Goal: Navigation & Orientation: Find specific page/section

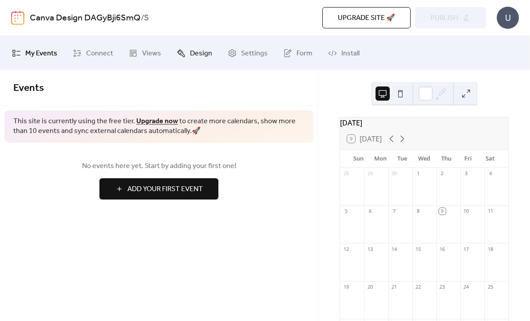
click at [202, 53] on span "Design" at bounding box center [201, 54] width 22 height 14
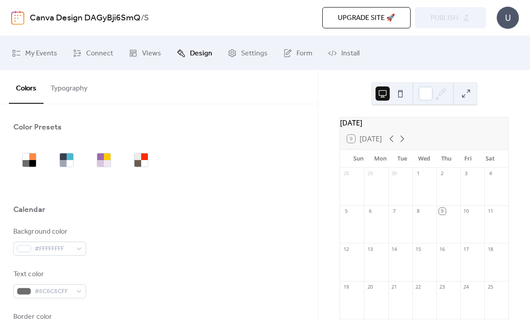
click at [75, 89] on button "Typography" at bounding box center [68, 86] width 51 height 33
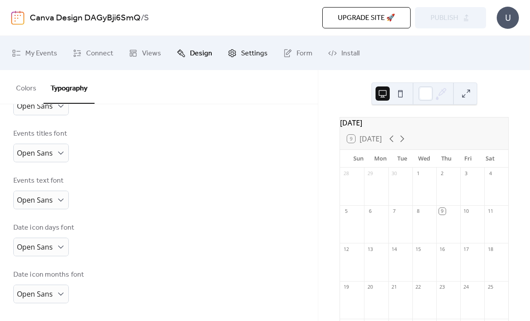
scroll to position [222, 0]
click at [255, 50] on span "Settings" at bounding box center [254, 54] width 27 height 14
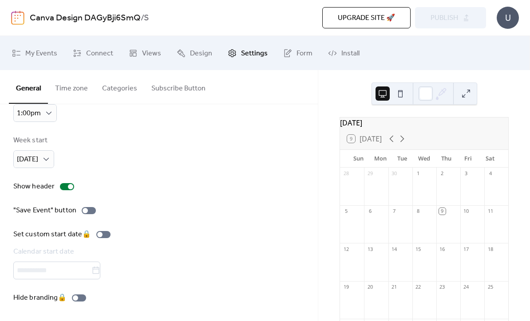
scroll to position [82, 0]
click at [43, 49] on span "My Events" at bounding box center [41, 54] width 32 height 14
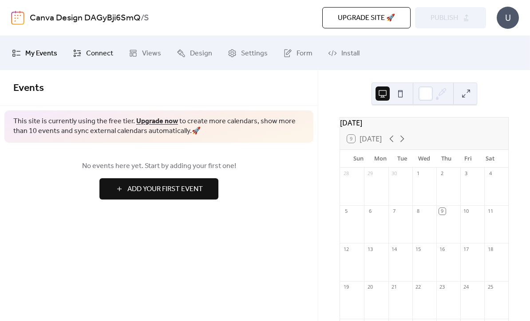
click at [93, 45] on link "Connect" at bounding box center [93, 52] width 54 height 27
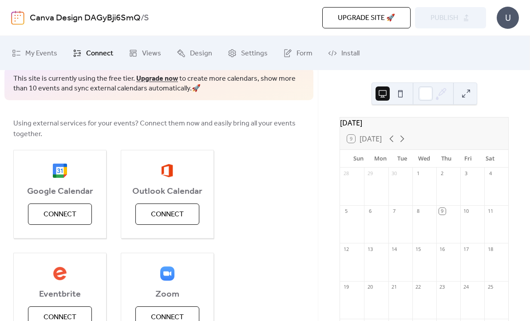
scroll to position [43, 0]
